Goal: Transaction & Acquisition: Purchase product/service

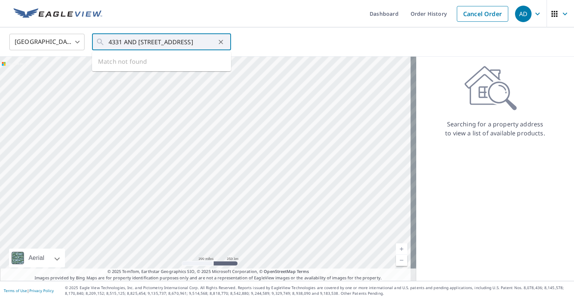
click at [132, 43] on input "4331 AND [STREET_ADDRESS]" at bounding box center [161, 42] width 107 height 21
drag, startPoint x: 153, startPoint y: 42, endPoint x: 122, endPoint y: 42, distance: 30.4
click at [122, 42] on input "4331 AND [STREET_ADDRESS]" at bounding box center [161, 42] width 107 height 21
click at [155, 60] on span "[STREET_ADDRESS]" at bounding box center [166, 63] width 118 height 9
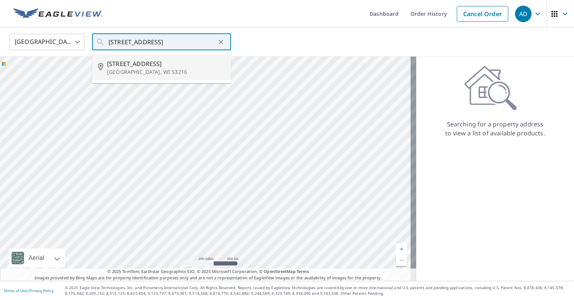
type input "[STREET_ADDRESS]"
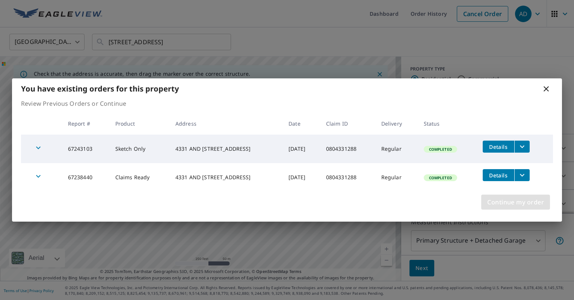
click at [517, 204] on span "Continue my order" at bounding box center [515, 202] width 57 height 11
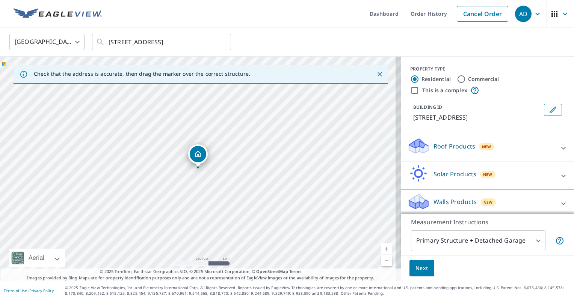
scroll to position [3, 0]
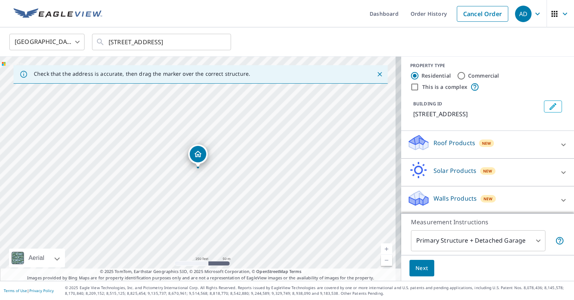
click at [478, 192] on div "Walls Products New" at bounding box center [480, 200] width 147 height 21
click at [445, 197] on p "Walls Products" at bounding box center [454, 198] width 43 height 9
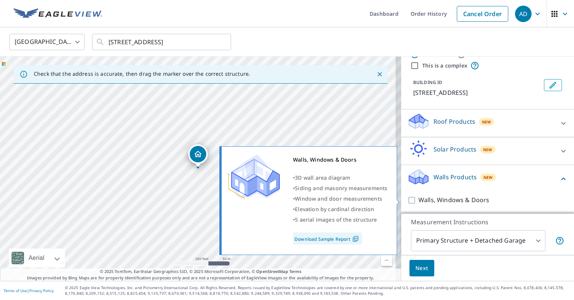
click at [431, 197] on p "Walls, Windows & Doors" at bounding box center [453, 200] width 71 height 9
click at [418, 197] on input "Walls, Windows & Doors" at bounding box center [412, 200] width 11 height 9
checkbox input "true"
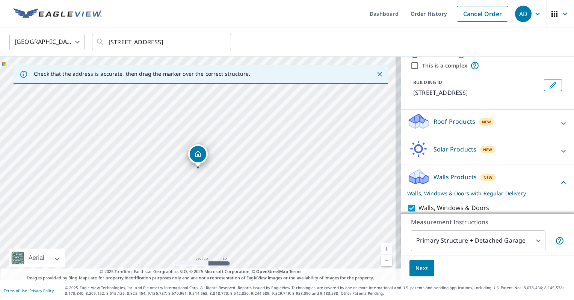
click at [418, 266] on span "Next" at bounding box center [421, 268] width 13 height 9
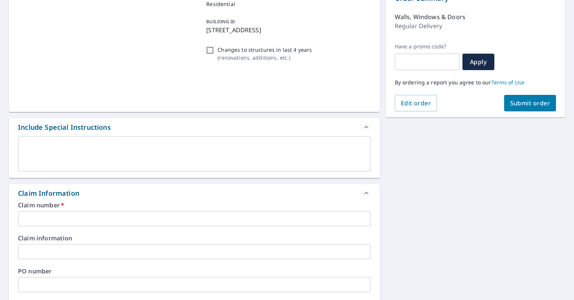
scroll to position [88, 0]
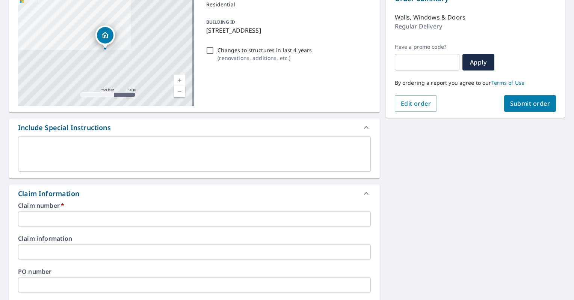
click at [117, 217] on input "text" at bounding box center [194, 219] width 353 height 15
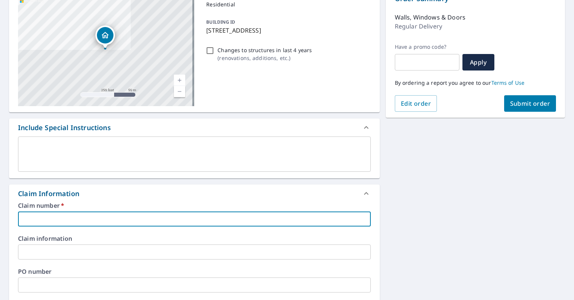
paste input "0804331288"
type input "0804331288"
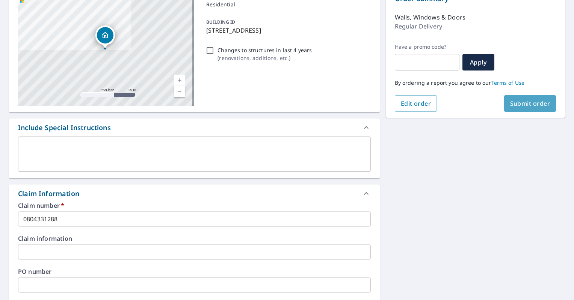
click at [514, 105] on span "Submit order" at bounding box center [530, 103] width 40 height 8
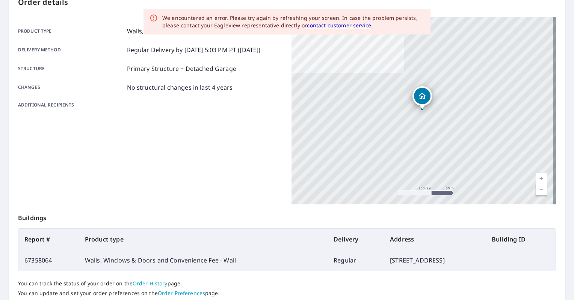
click at [260, 71] on div "Product type Walls, Windows & Doors and Convenience Fee - Wall Delivery method …" at bounding box center [150, 68] width 264 height 82
